Goal: Subscribe to service/newsletter

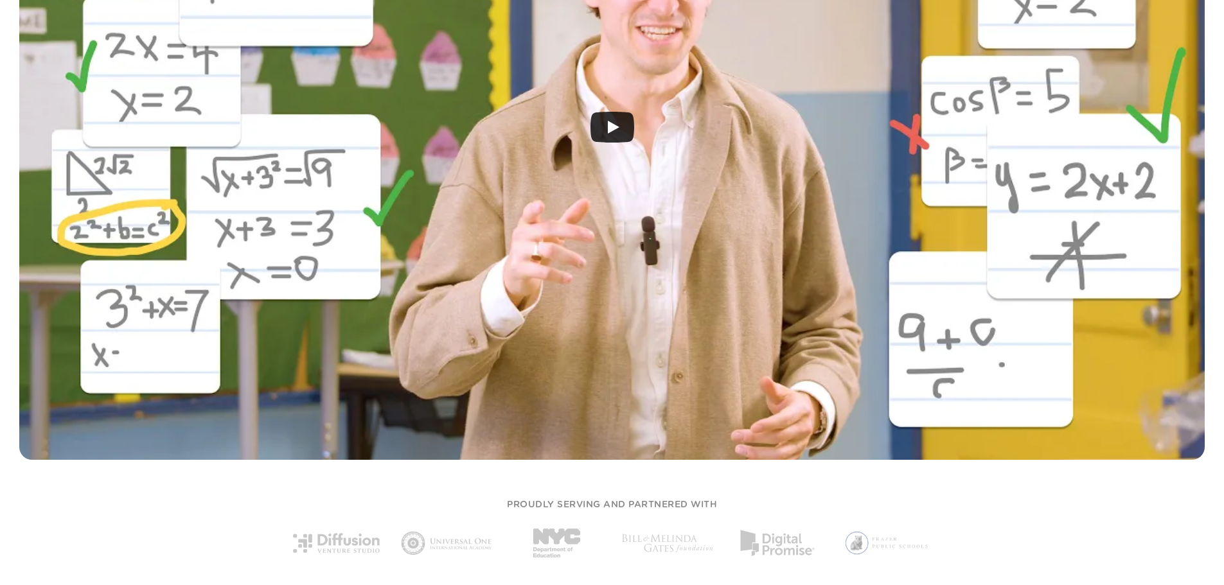
scroll to position [686, 0]
